Goal: Book appointment/travel/reservation

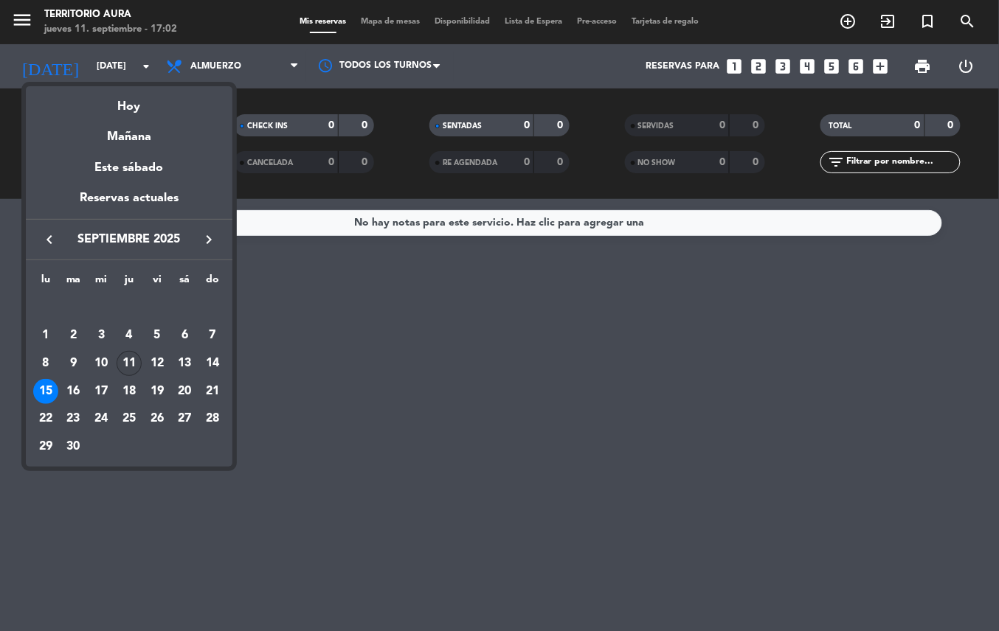
click at [128, 364] on div "11" at bounding box center [129, 363] width 25 height 25
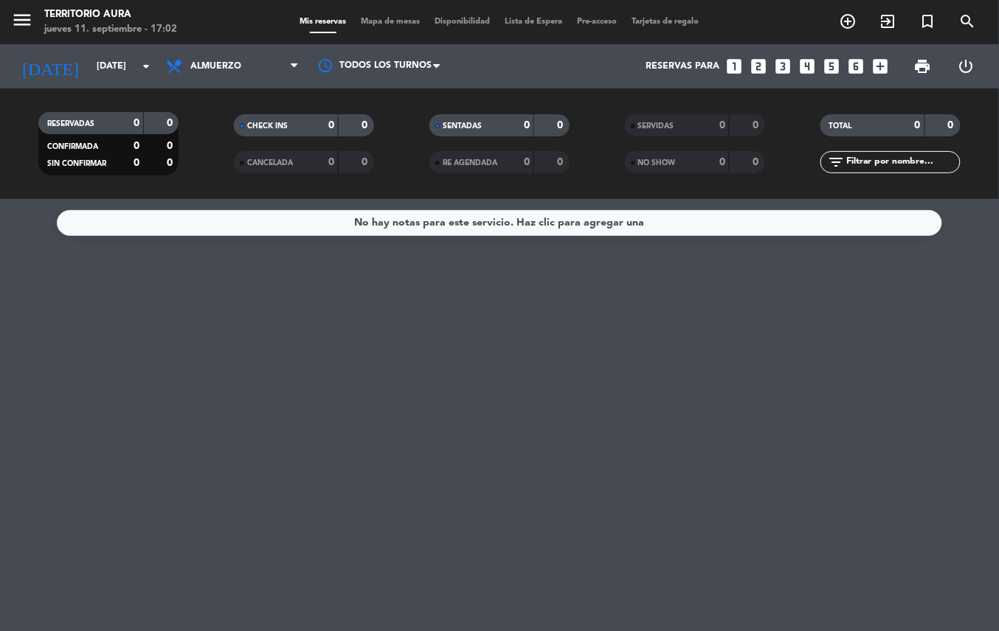
type input "[DEMOGRAPHIC_DATA][DATE]"
click at [142, 63] on icon "arrow_drop_down" at bounding box center [146, 67] width 18 height 18
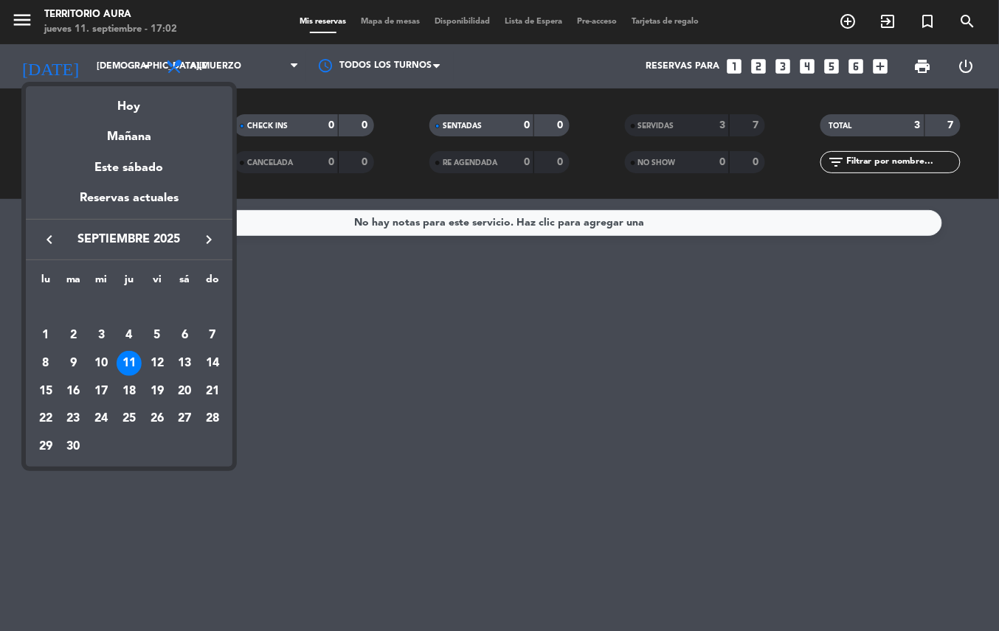
click at [378, 379] on div at bounding box center [499, 315] width 999 height 631
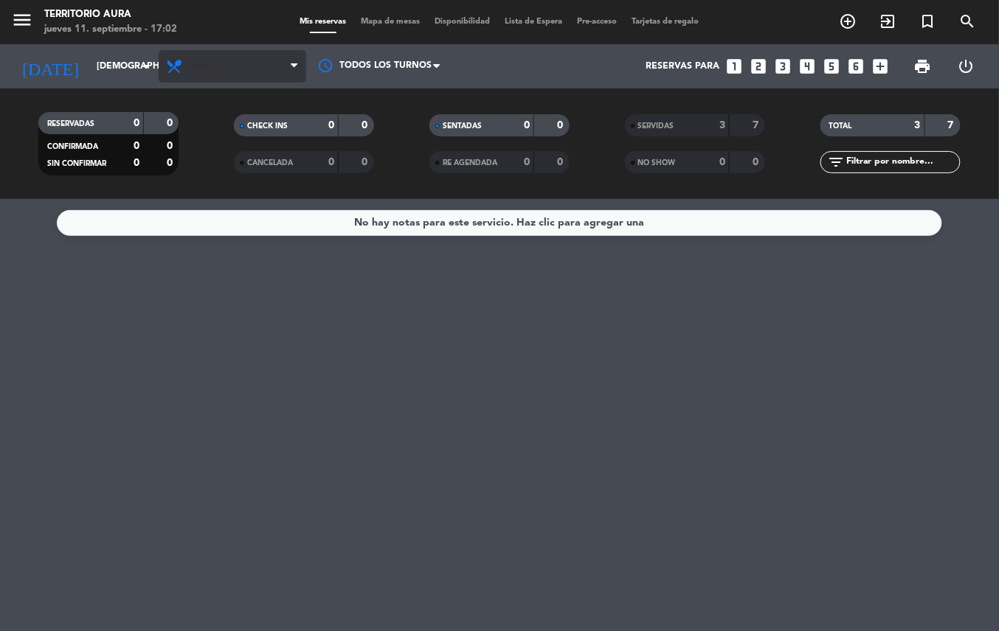
click at [228, 61] on span "Almuerzo" at bounding box center [215, 66] width 51 height 10
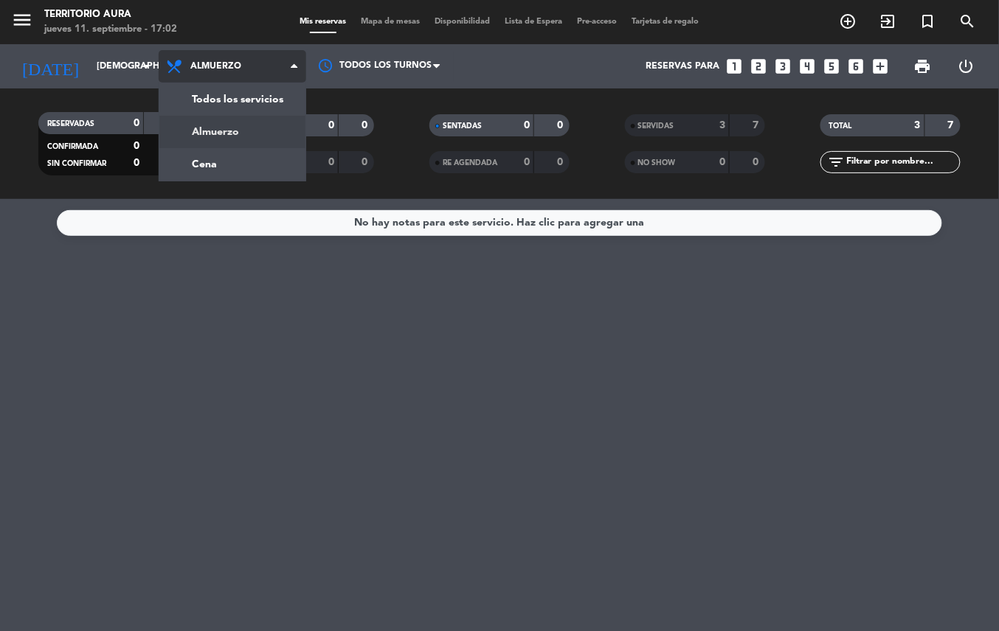
click at [228, 173] on div "menu TERRITORIO AURA [DATE] 11. septiembre - 17:02 Mis reservas Mapa de mesas D…" at bounding box center [499, 99] width 999 height 199
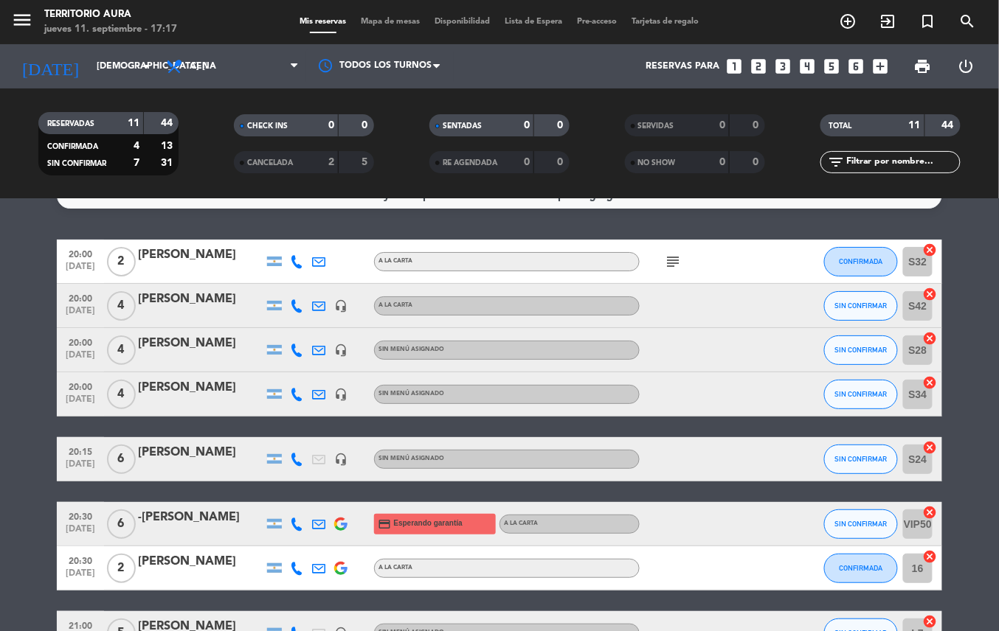
scroll to position [22, 0]
